Goal: Transaction & Acquisition: Obtain resource

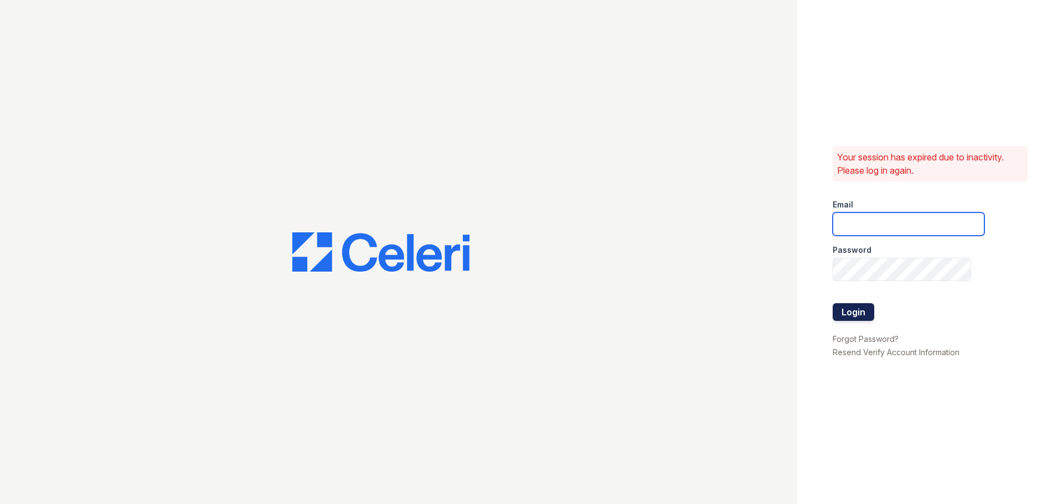
type input "[EMAIL_ADDRESS][PERSON_NAME][DOMAIN_NAME]"
click at [844, 310] on button "Login" at bounding box center [853, 312] width 42 height 18
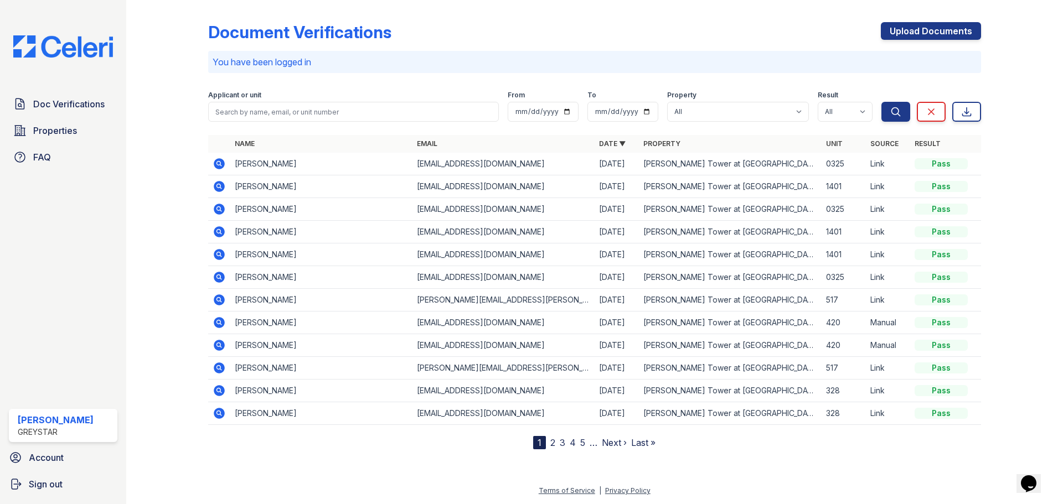
click at [218, 208] on icon at bounding box center [218, 208] width 3 height 3
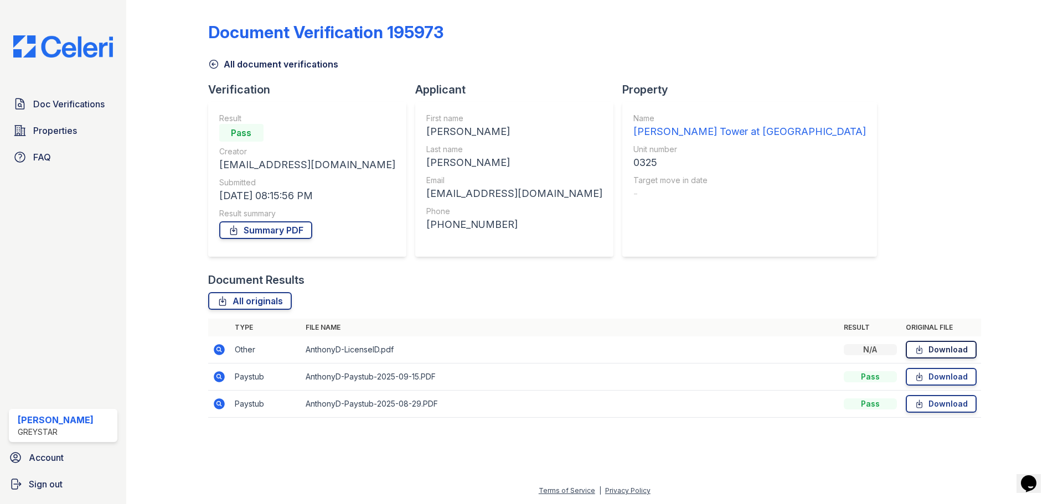
click at [919, 351] on icon at bounding box center [918, 349] width 9 height 11
click at [926, 381] on link "Download" at bounding box center [940, 377] width 71 height 18
click at [933, 407] on link "Download" at bounding box center [940, 404] width 71 height 18
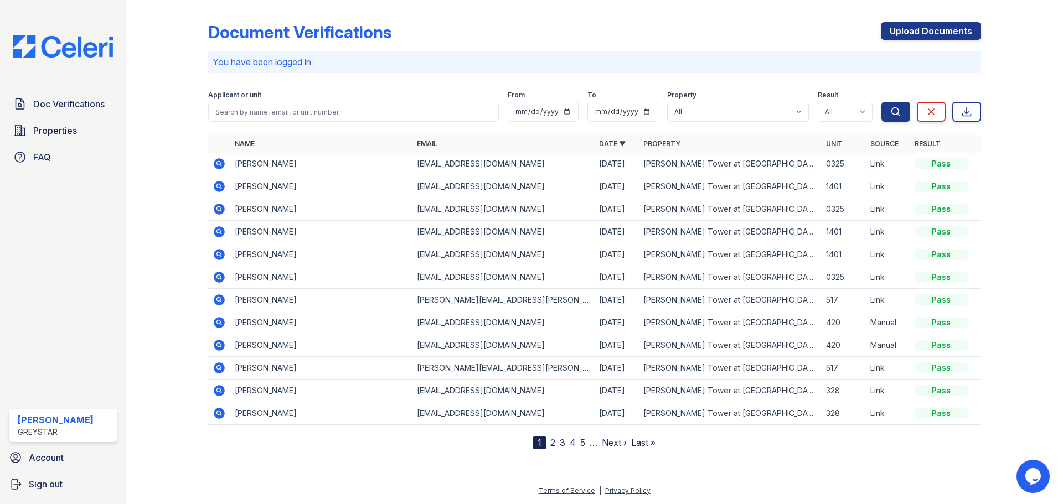
click at [221, 164] on icon at bounding box center [219, 163] width 11 height 11
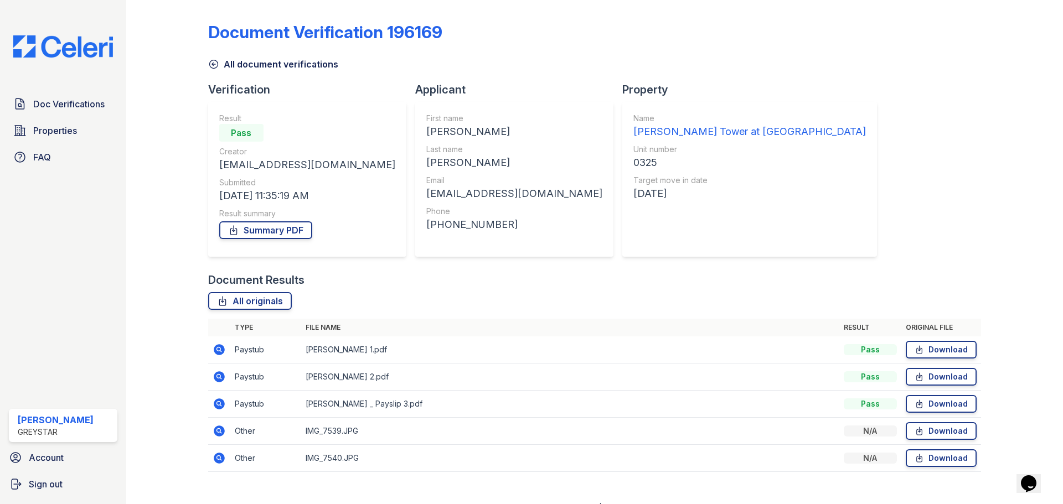
scroll to position [17, 0]
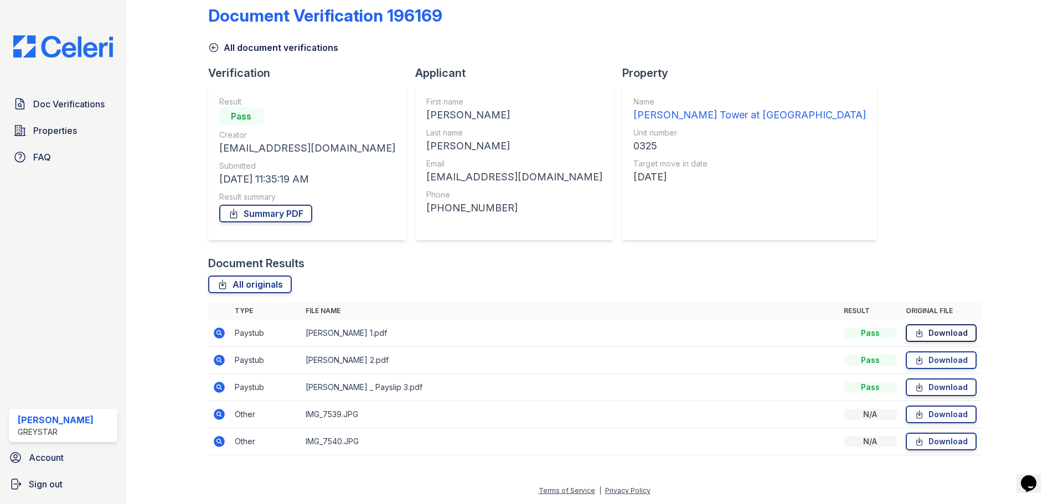
click at [950, 332] on link "Download" at bounding box center [940, 333] width 71 height 18
click at [948, 361] on link "Download" at bounding box center [940, 360] width 71 height 18
click at [947, 391] on link "Download" at bounding box center [940, 388] width 71 height 18
click at [946, 413] on link "Download" at bounding box center [940, 415] width 71 height 18
click at [945, 442] on link "Download" at bounding box center [940, 442] width 71 height 18
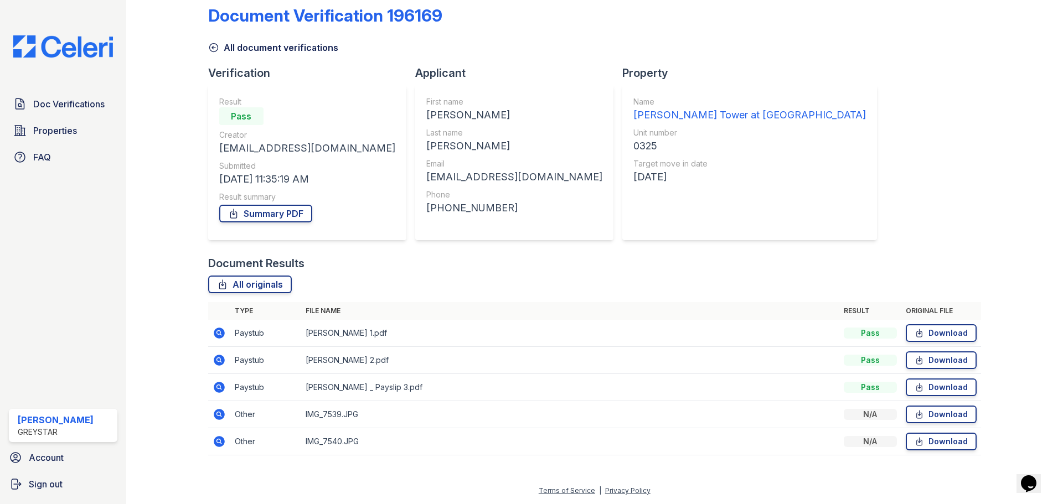
drag, startPoint x: 909, startPoint y: 136, endPoint x: 874, endPoint y: 154, distance: 39.1
click at [909, 136] on div "Document Verification 196169 All document verifications Verification Result Pas…" at bounding box center [594, 227] width 773 height 479
